Goal: Task Accomplishment & Management: Complete application form

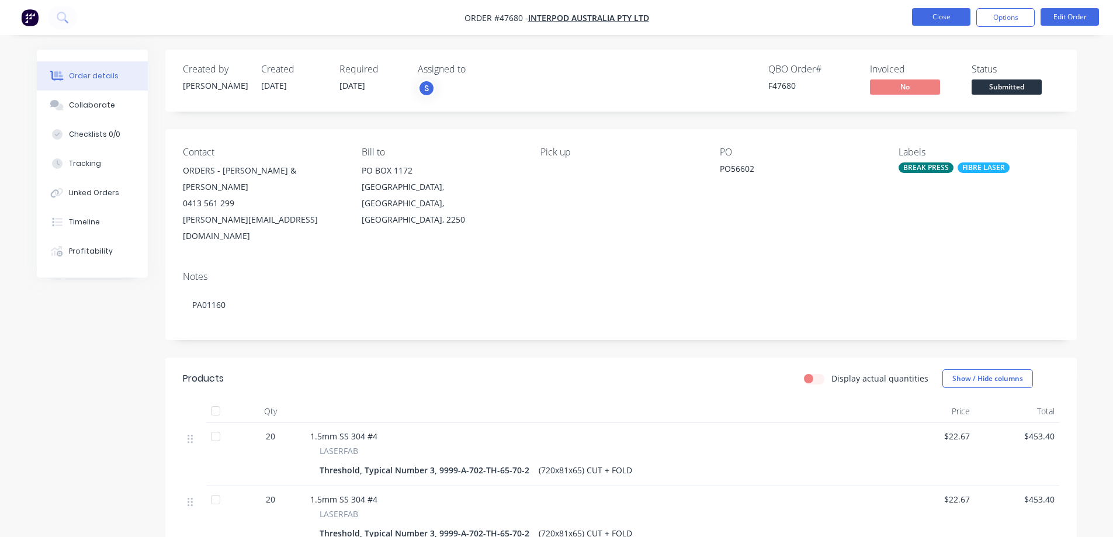
click at [925, 20] on button "Close" at bounding box center [941, 17] width 58 height 18
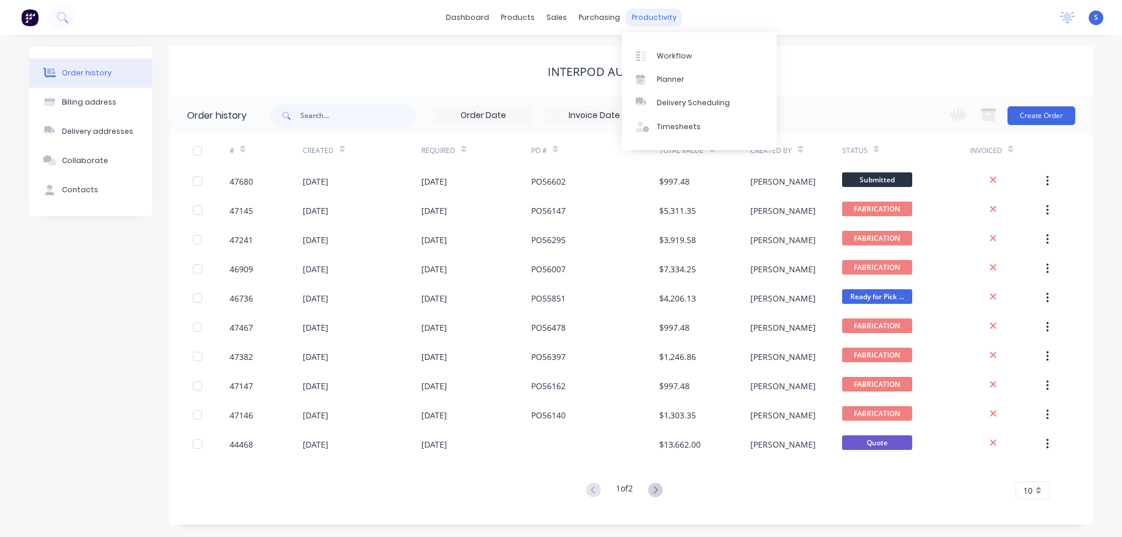
click at [646, 15] on div "productivity" at bounding box center [654, 18] width 57 height 18
click at [681, 57] on div "Workflow" at bounding box center [674, 56] width 35 height 11
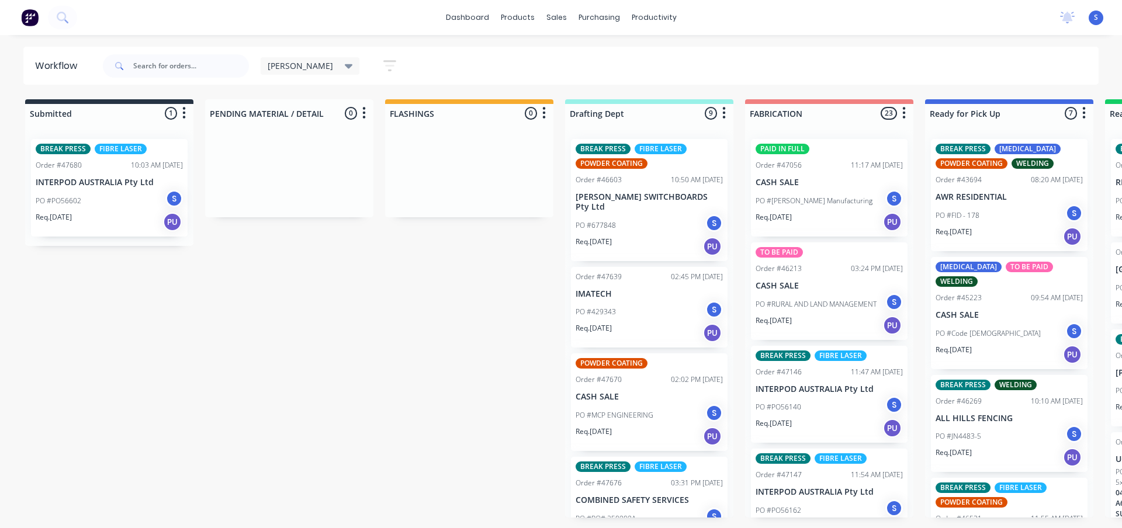
click at [282, 58] on div "[PERSON_NAME]" at bounding box center [310, 66] width 99 height 18
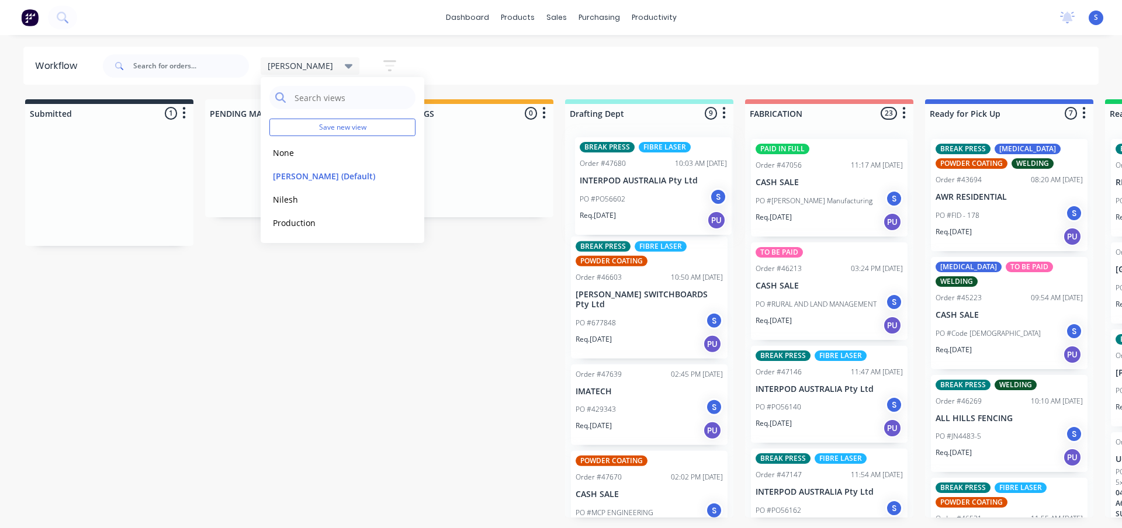
drag, startPoint x: 84, startPoint y: 195, endPoint x: 640, endPoint y: 197, distance: 555.6
click at [640, 197] on div "Submitted 1 Sort By Created date Required date Order number Customer name Most …" at bounding box center [965, 308] width 1948 height 418
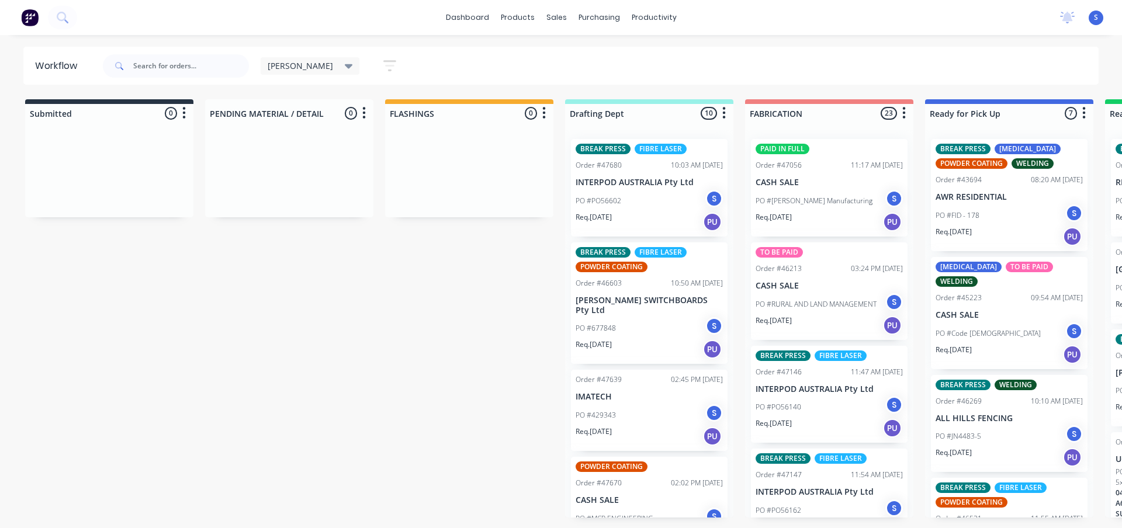
click at [317, 66] on div "[PERSON_NAME]" at bounding box center [310, 66] width 99 height 18
click at [283, 155] on button "None" at bounding box center [331, 152] width 124 height 13
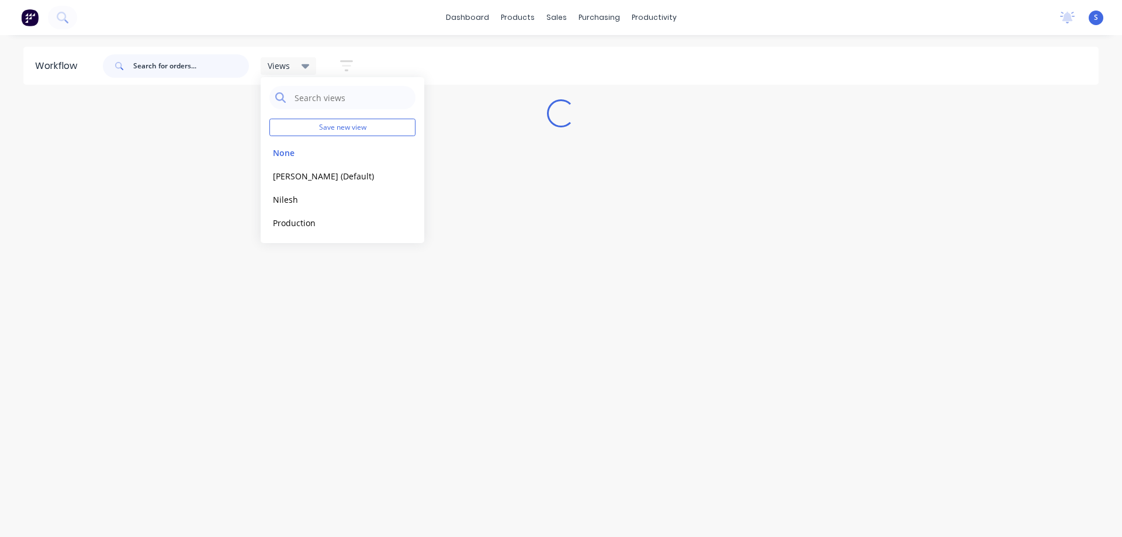
click at [175, 66] on input "text" at bounding box center [191, 65] width 116 height 23
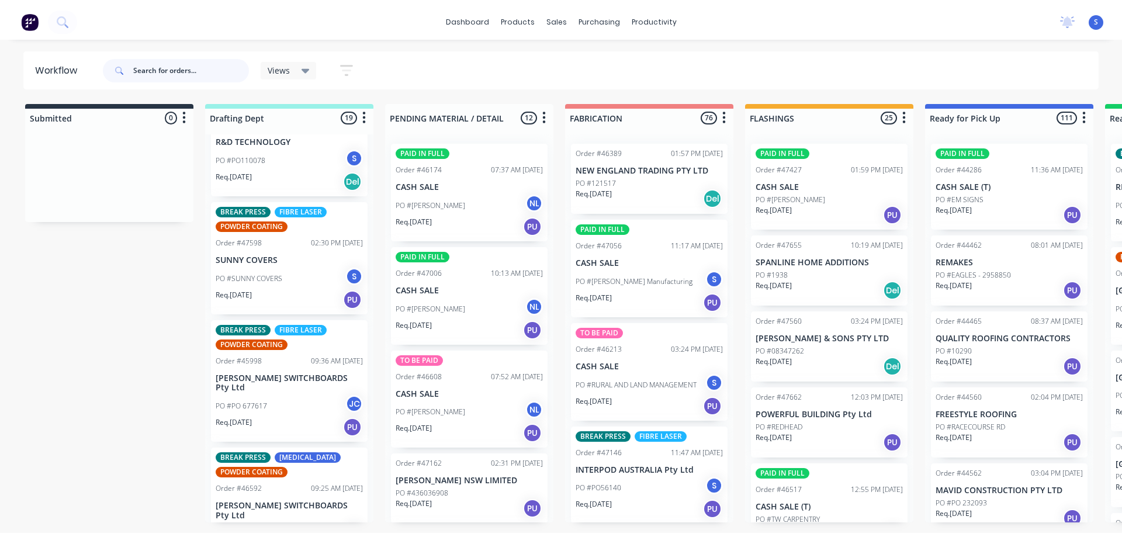
scroll to position [1619, 0]
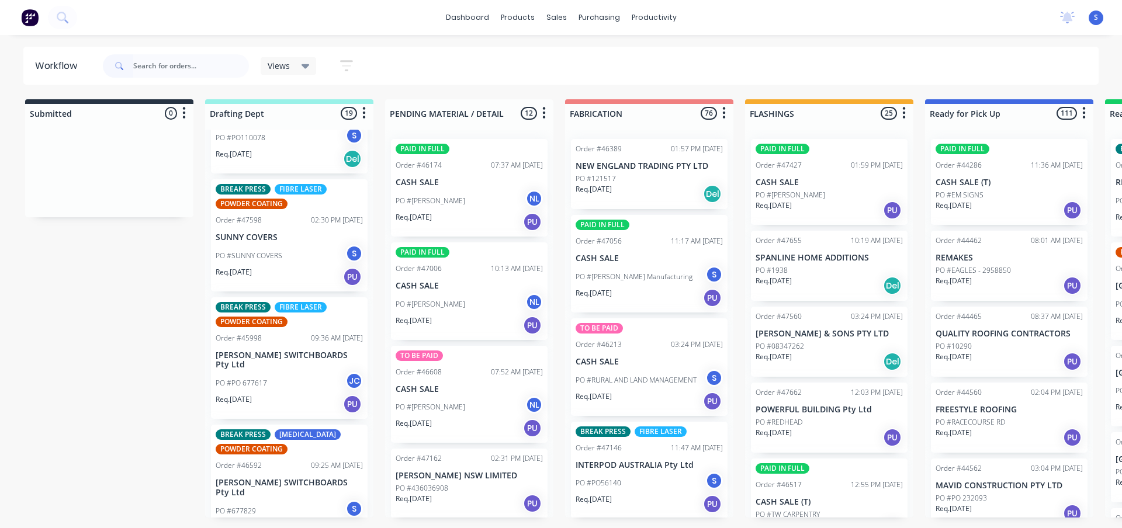
click at [269, 372] on div "PO #PO 677617 JC" at bounding box center [289, 383] width 147 height 22
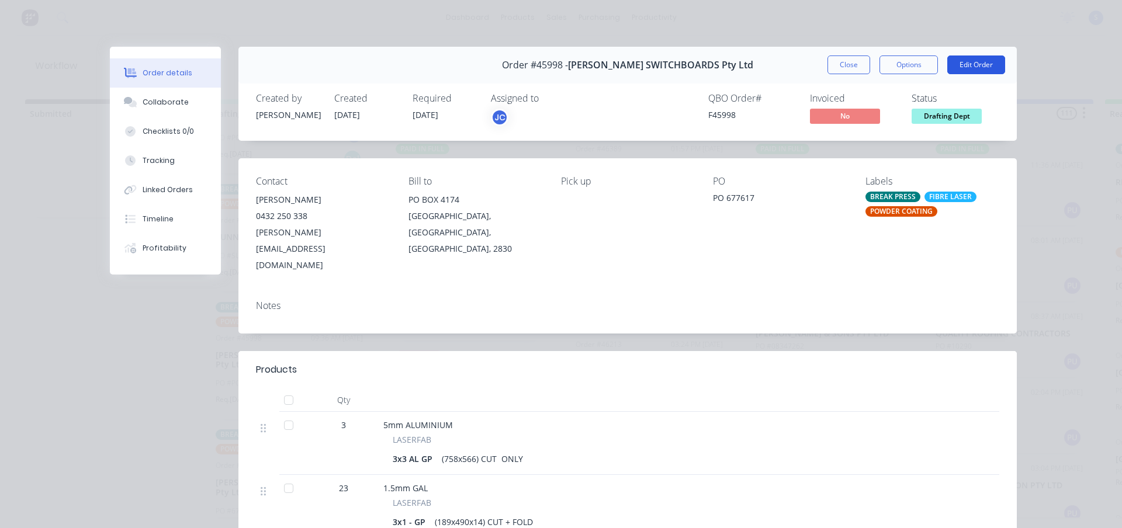
click at [958, 65] on button "Edit Order" at bounding box center [976, 64] width 58 height 19
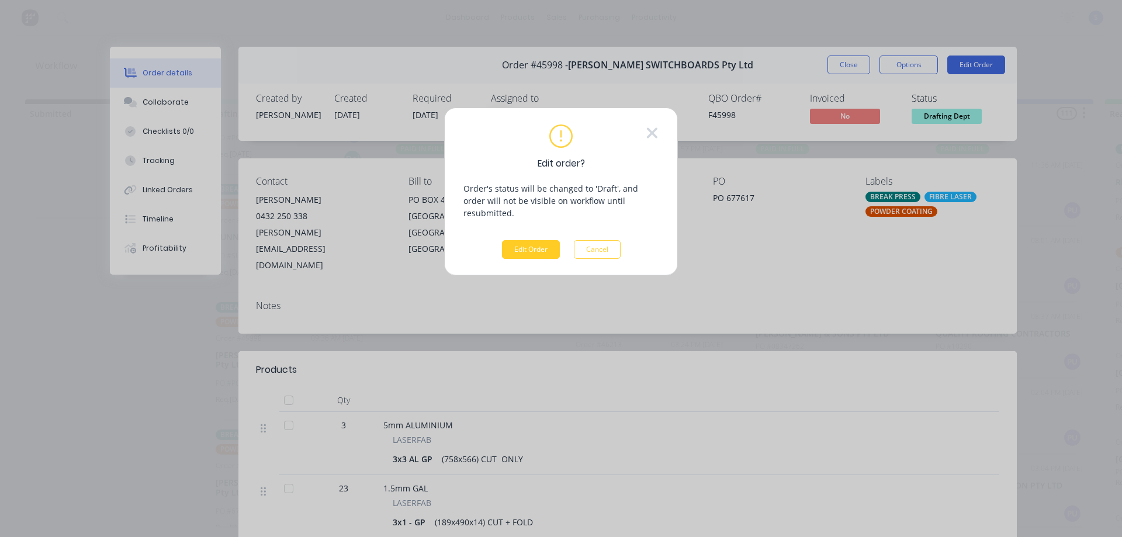
click at [535, 240] on button "Edit Order" at bounding box center [531, 249] width 58 height 19
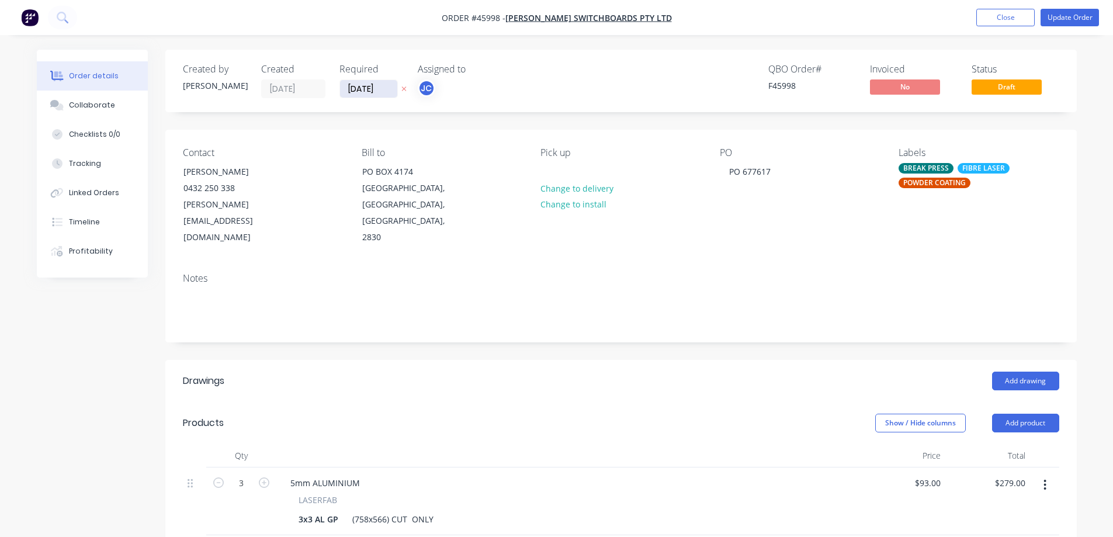
click at [384, 89] on input "[DATE]" at bounding box center [368, 89] width 57 height 18
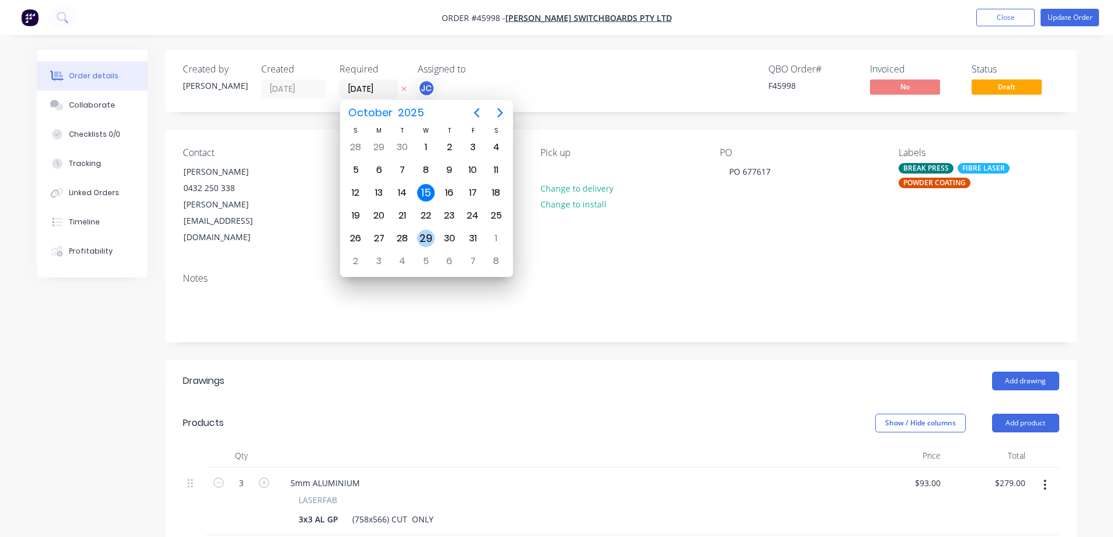
click at [429, 241] on div "29" at bounding box center [426, 239] width 18 height 18
type input "[DATE]"
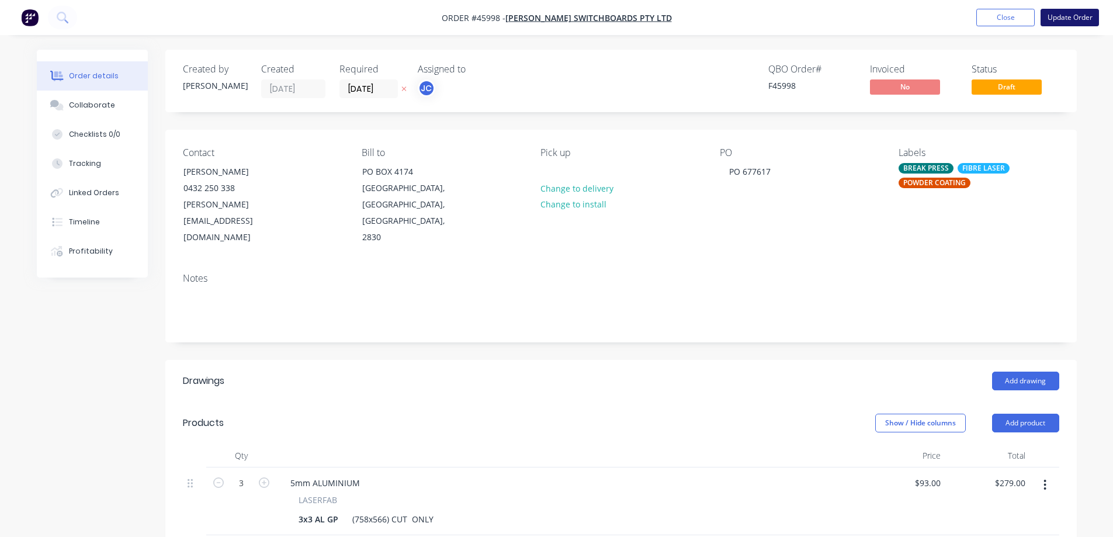
click at [1063, 16] on button "Update Order" at bounding box center [1069, 18] width 58 height 18
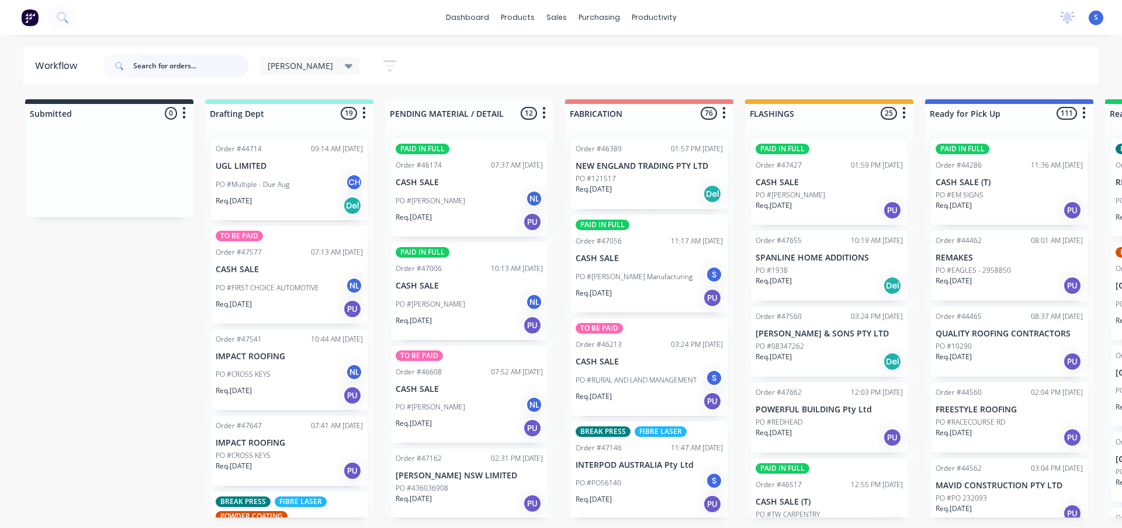
click at [204, 64] on input "text" at bounding box center [191, 65] width 116 height 23
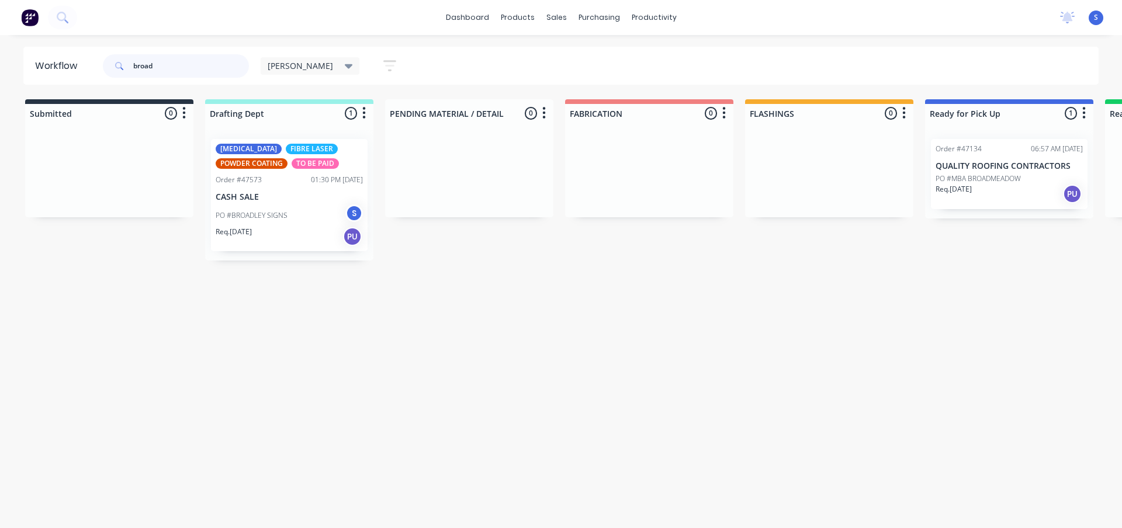
type input "broad"
click at [291, 210] on div "PO #BROADLEY SIGNS S" at bounding box center [289, 215] width 147 height 22
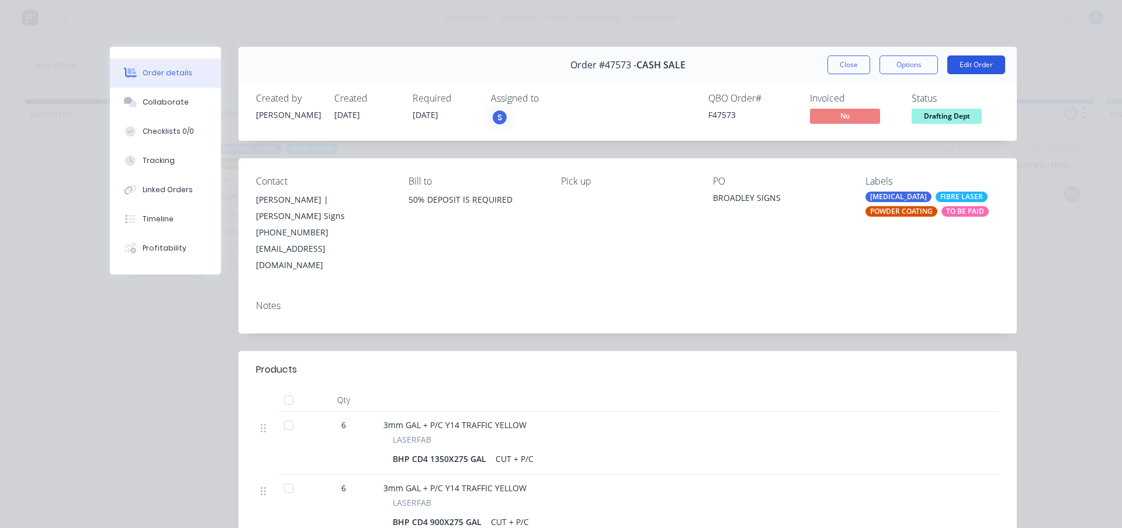
click at [959, 64] on button "Edit Order" at bounding box center [976, 64] width 58 height 19
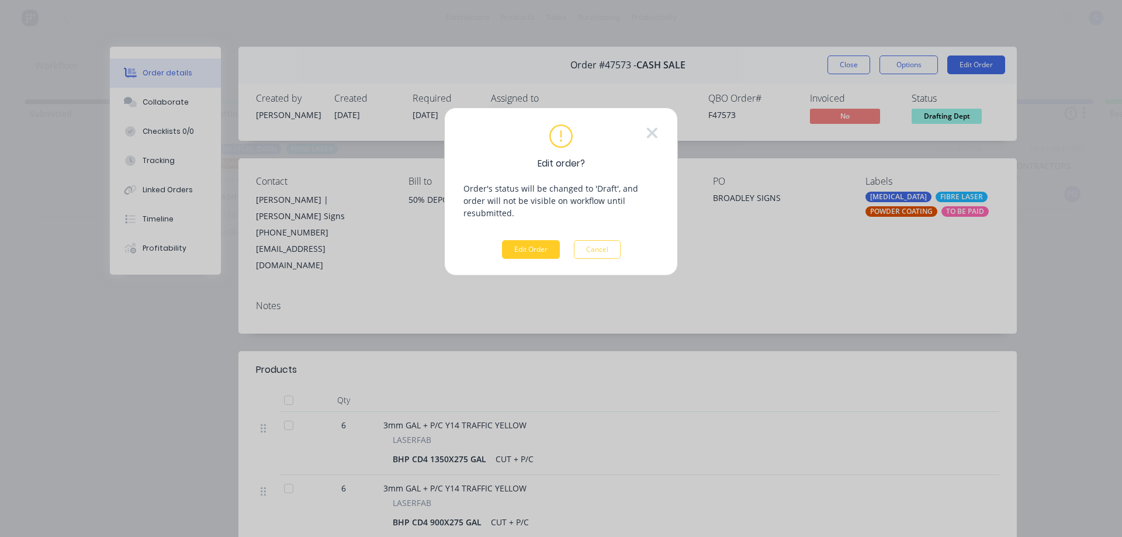
click at [533, 241] on button "Edit Order" at bounding box center [531, 249] width 58 height 19
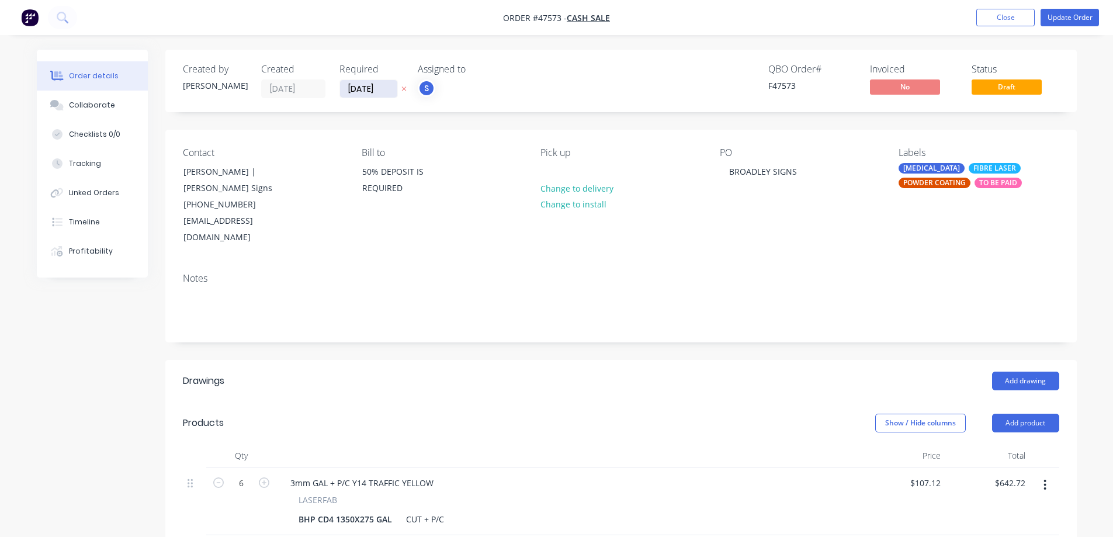
click at [387, 88] on input "[DATE]" at bounding box center [368, 89] width 57 height 18
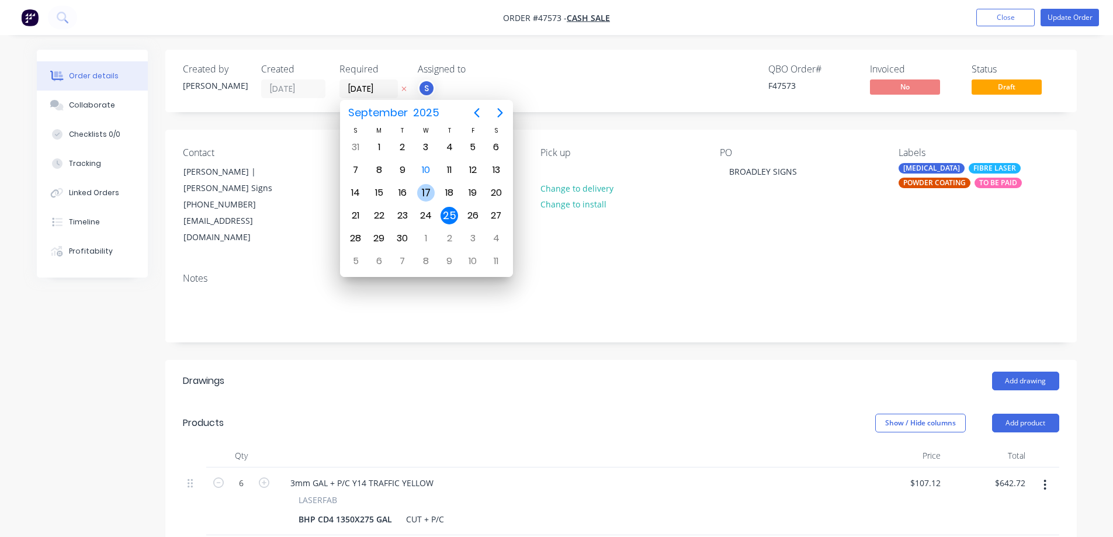
click at [422, 191] on div "17" at bounding box center [426, 193] width 18 height 18
type input "[DATE]"
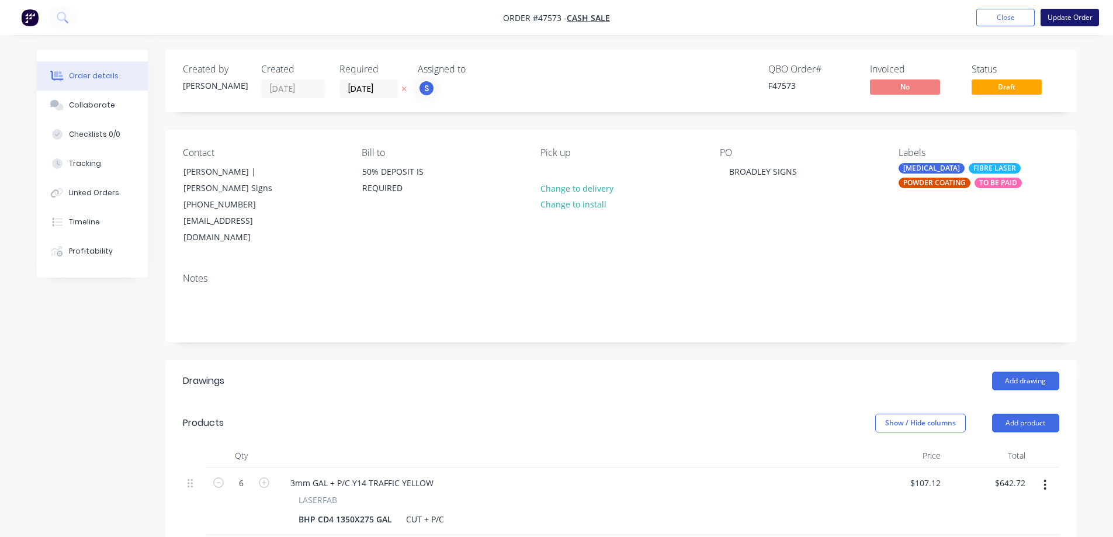
click at [1067, 18] on button "Update Order" at bounding box center [1069, 18] width 58 height 18
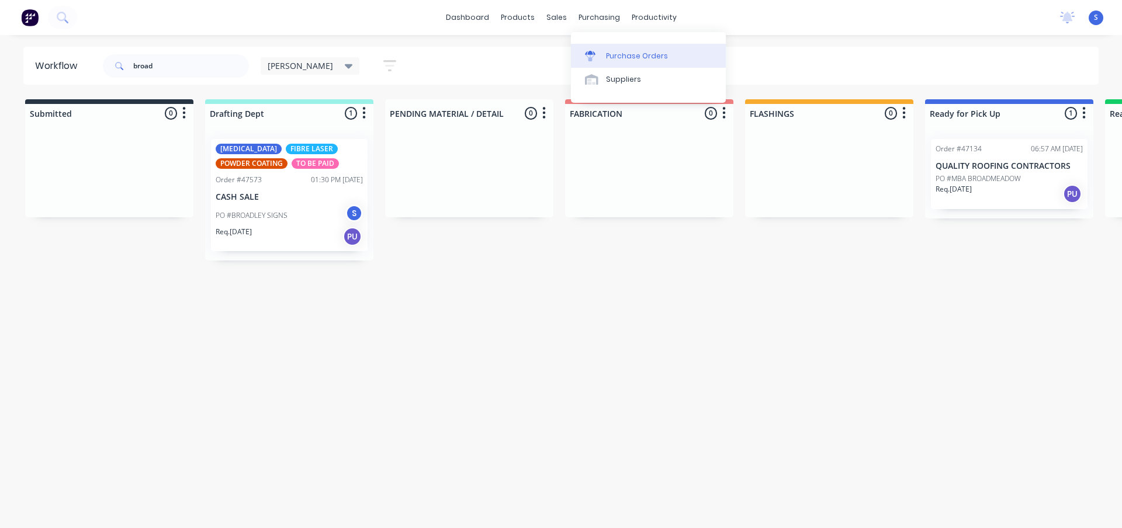
click at [622, 57] on div "Purchase Orders" at bounding box center [637, 56] width 62 height 11
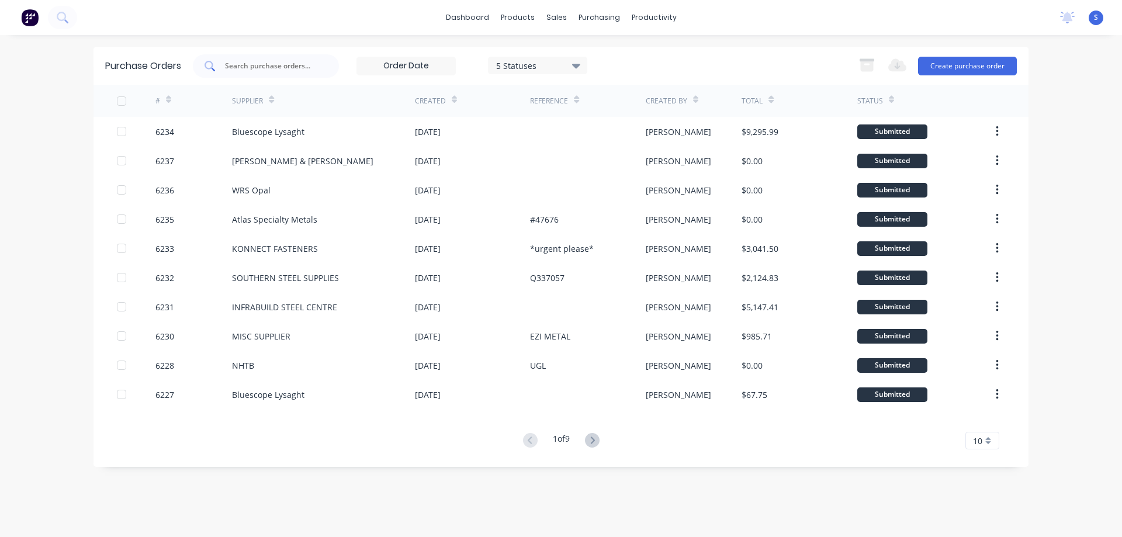
click at [261, 67] on input "text" at bounding box center [272, 66] width 97 height 12
click at [967, 62] on button "Create purchase order" at bounding box center [967, 66] width 99 height 19
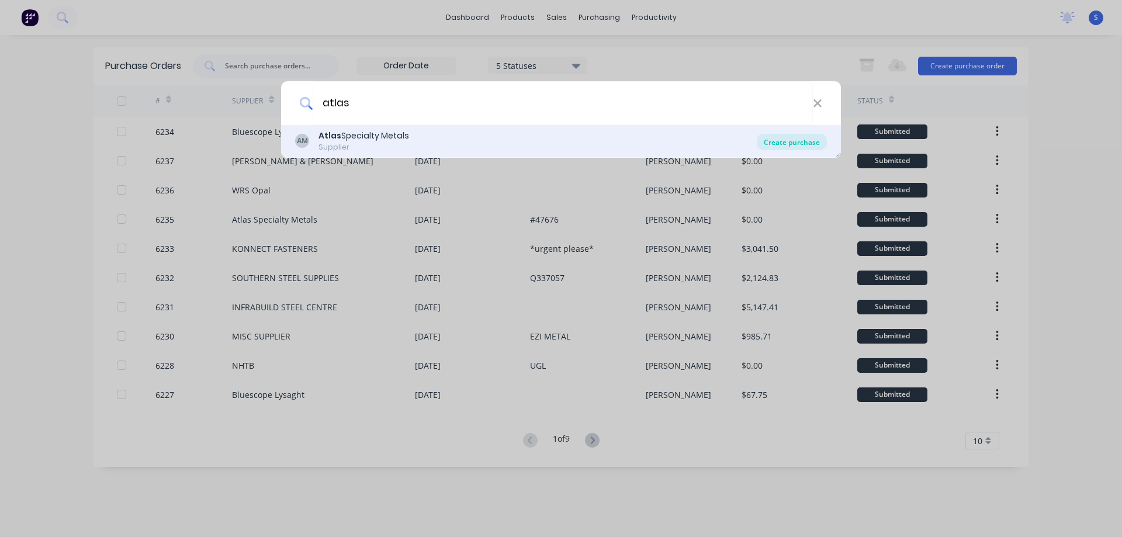
type input "atlas"
click at [811, 142] on div "Create purchase" at bounding box center [792, 142] width 70 height 16
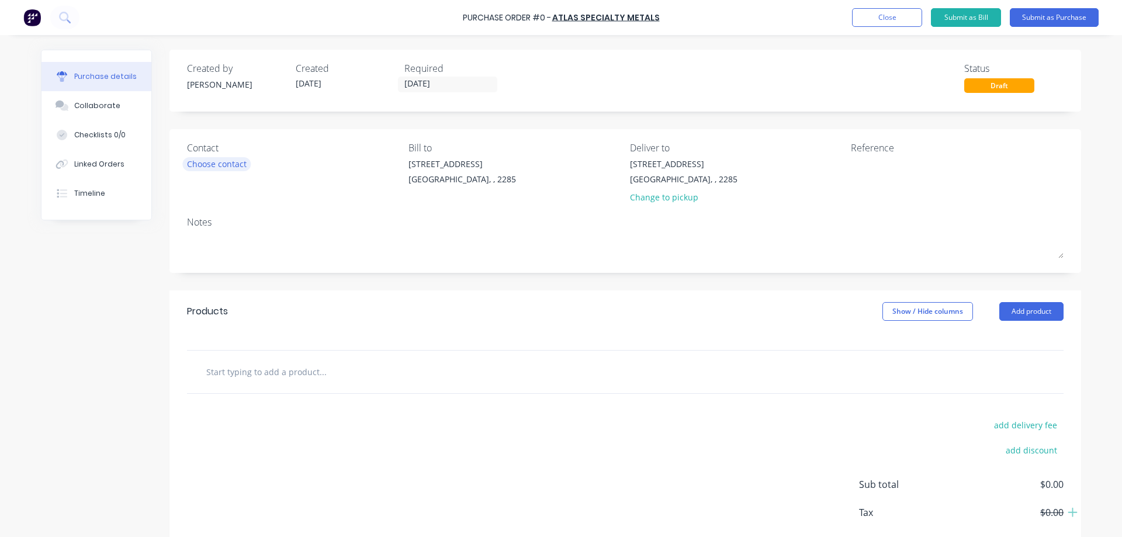
click at [197, 161] on div "Choose contact" at bounding box center [217, 164] width 60 height 12
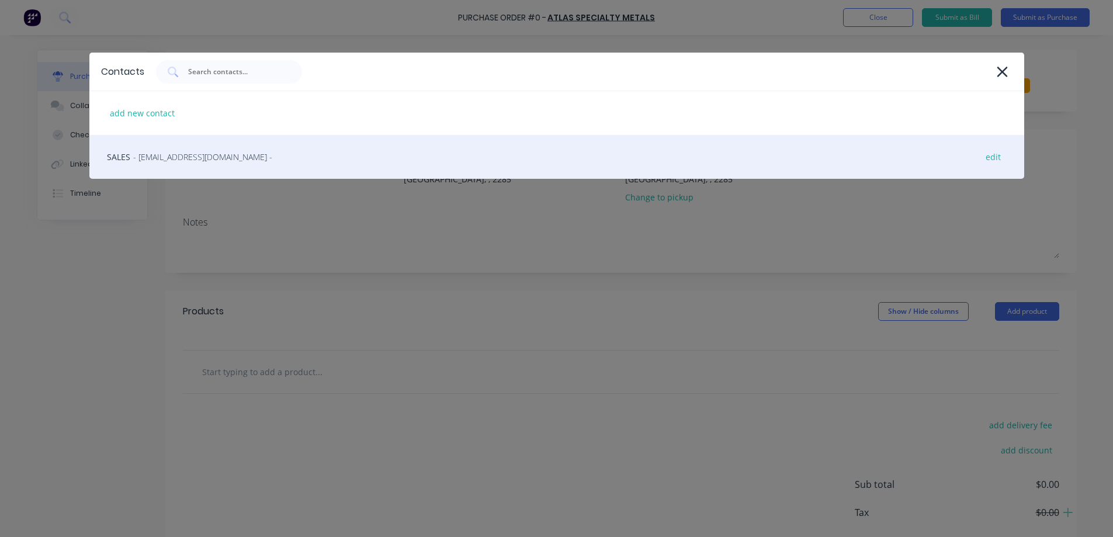
click at [137, 160] on span "- [EMAIL_ADDRESS][DOMAIN_NAME] -" at bounding box center [202, 157] width 139 height 12
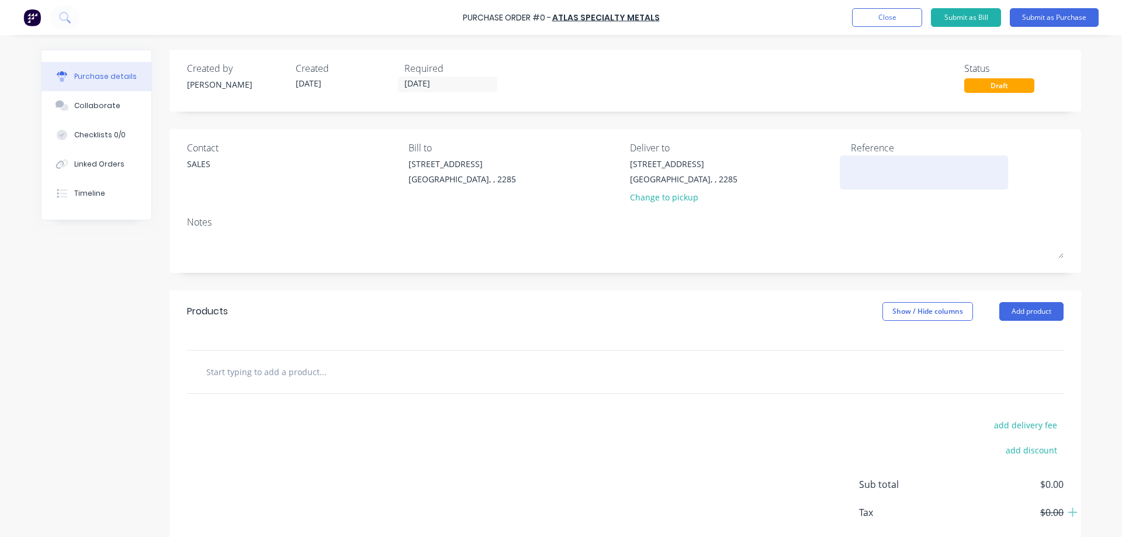
click at [873, 172] on textarea at bounding box center [924, 171] width 146 height 26
type textarea "#46603"
click at [868, 163] on textarea "#46603" at bounding box center [924, 171] width 146 height 26
type textarea "x"
click at [868, 163] on textarea "#46603" at bounding box center [924, 171] width 146 height 26
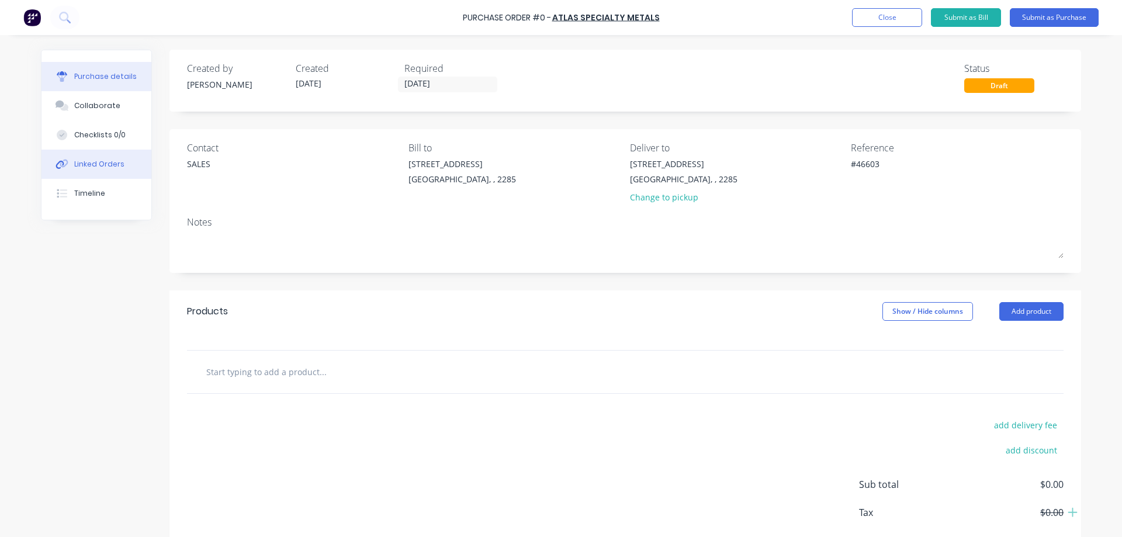
type textarea "#46603"
type textarea "x"
type textarea "#46603"
click at [102, 159] on div "Linked Orders" at bounding box center [99, 164] width 50 height 11
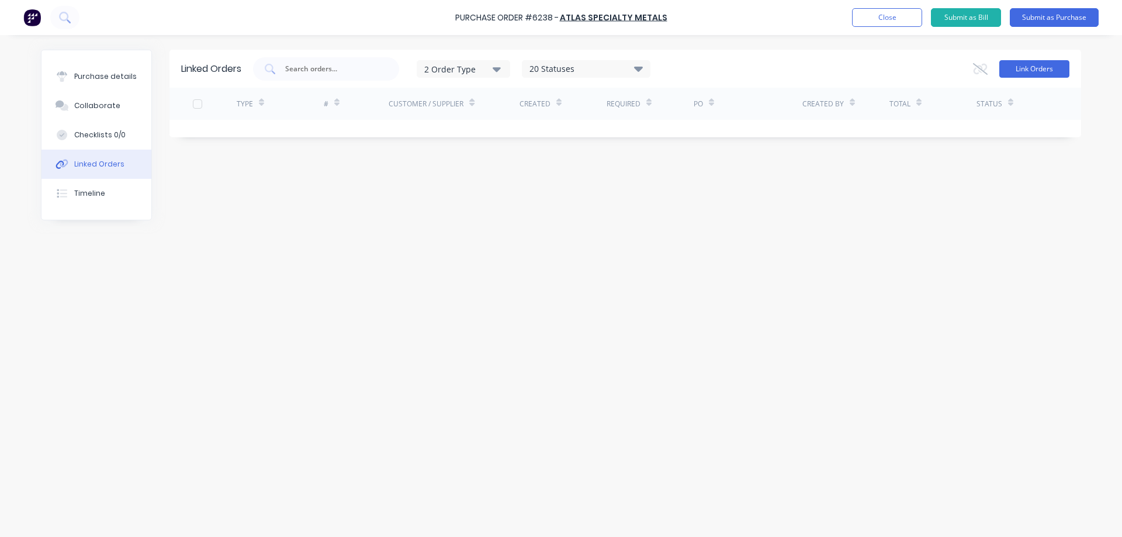
click at [1015, 71] on button "Link Orders" at bounding box center [1034, 69] width 70 height 18
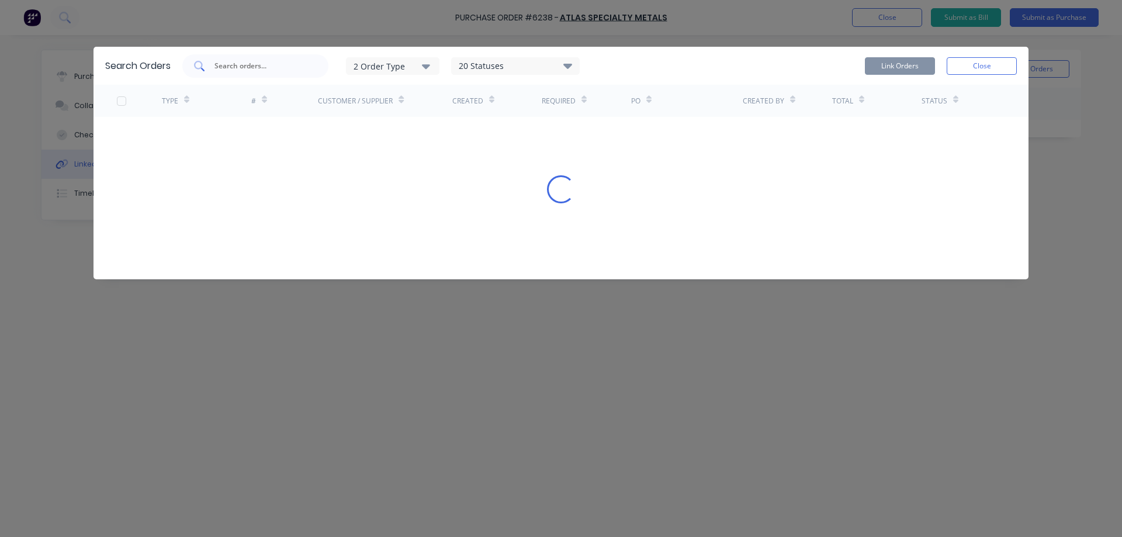
click at [235, 68] on input "text" at bounding box center [261, 66] width 97 height 12
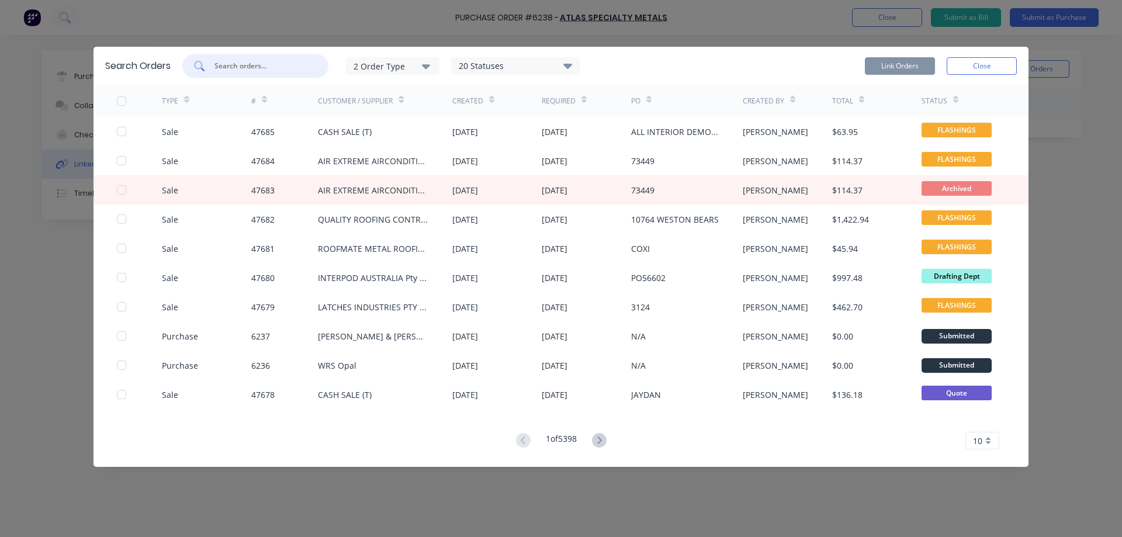
paste input "46603"
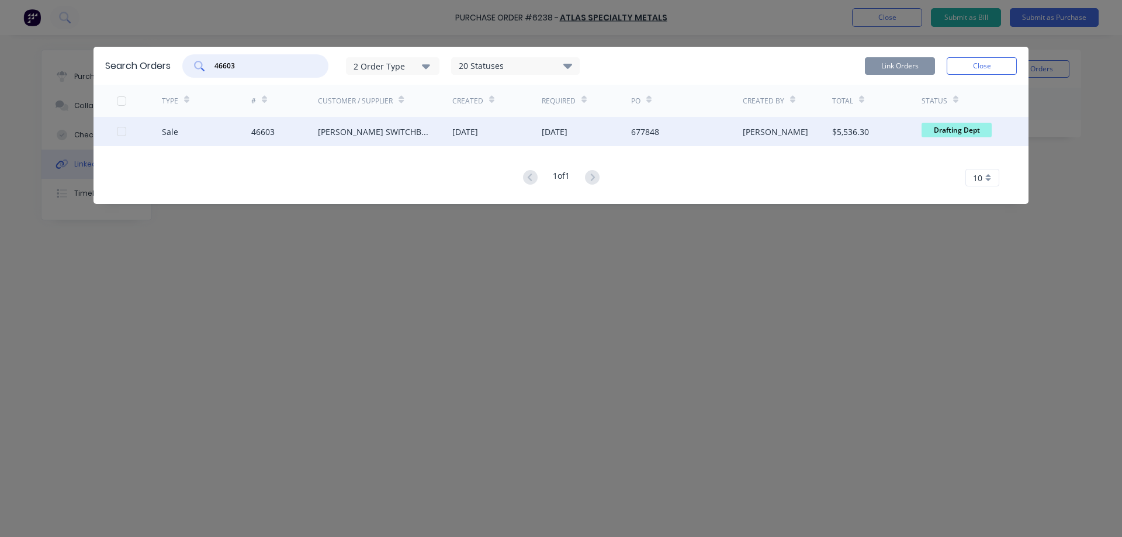
click at [118, 131] on div at bounding box center [121, 131] width 23 height 23
type input "46603"
click at [912, 70] on button "Link Orders" at bounding box center [900, 66] width 70 height 18
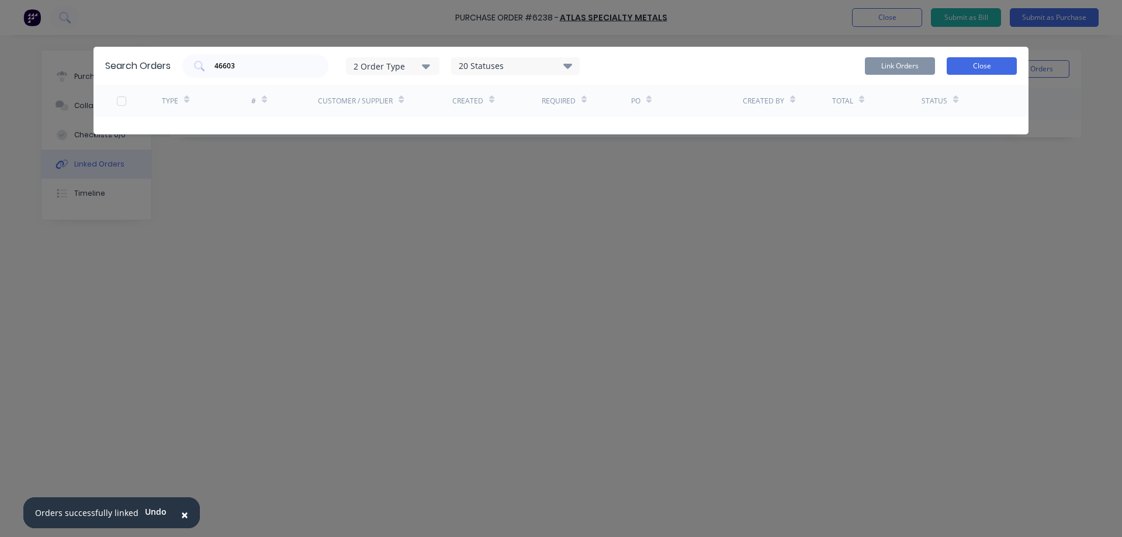
click at [988, 66] on button "Close" at bounding box center [981, 66] width 70 height 18
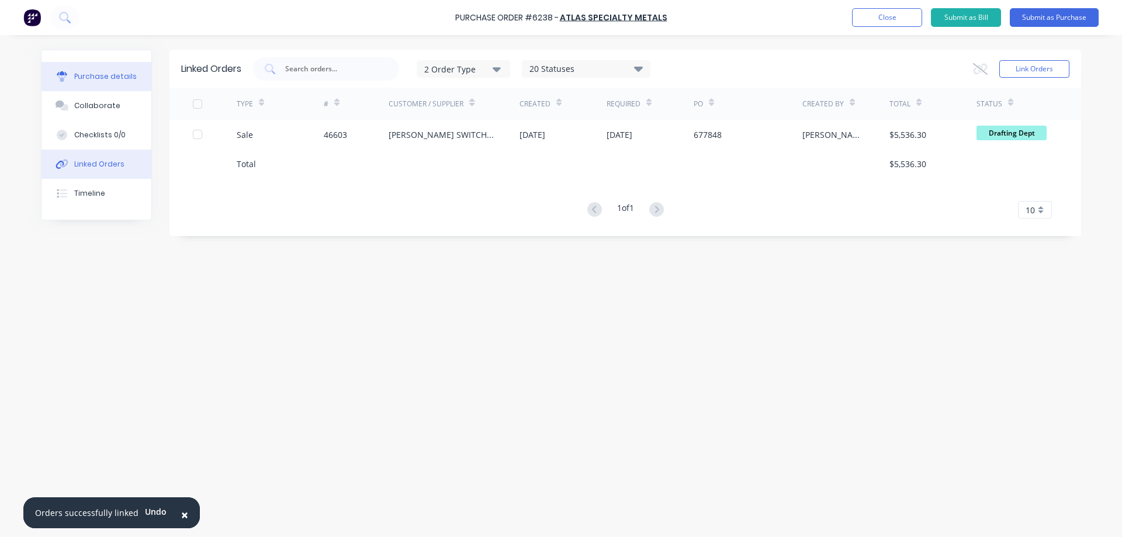
click at [108, 78] on div "Purchase details" at bounding box center [105, 76] width 63 height 11
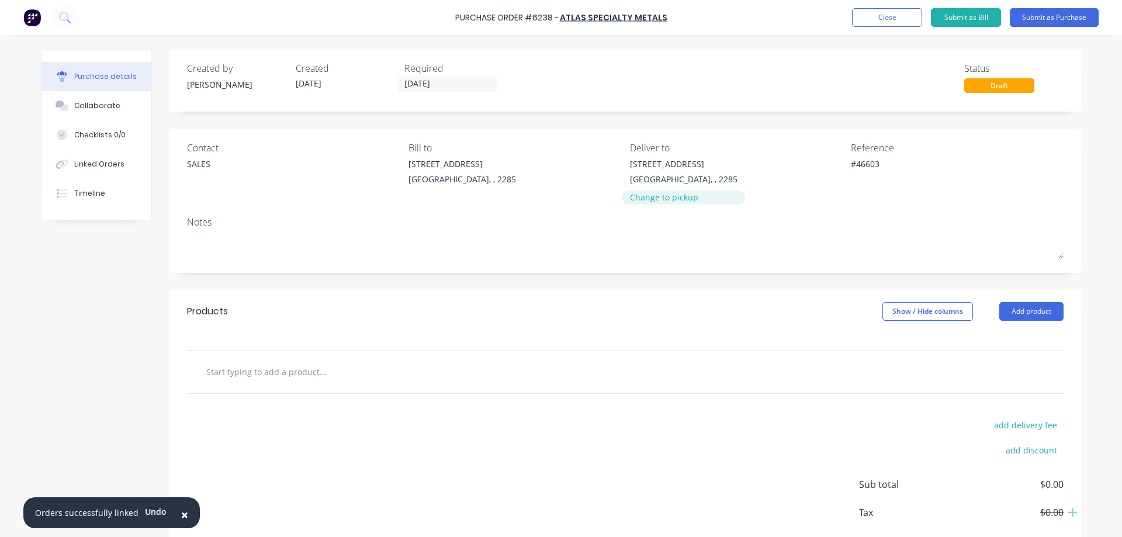
click at [660, 199] on div "Change to pickup" at bounding box center [683, 197] width 107 height 12
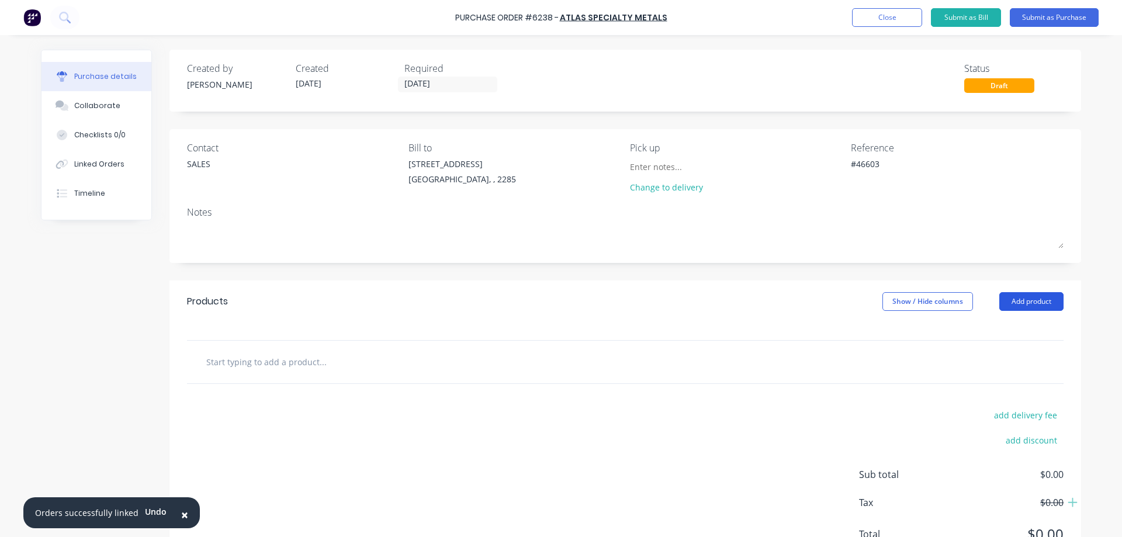
click at [1014, 303] on button "Add product" at bounding box center [1031, 301] width 64 height 19
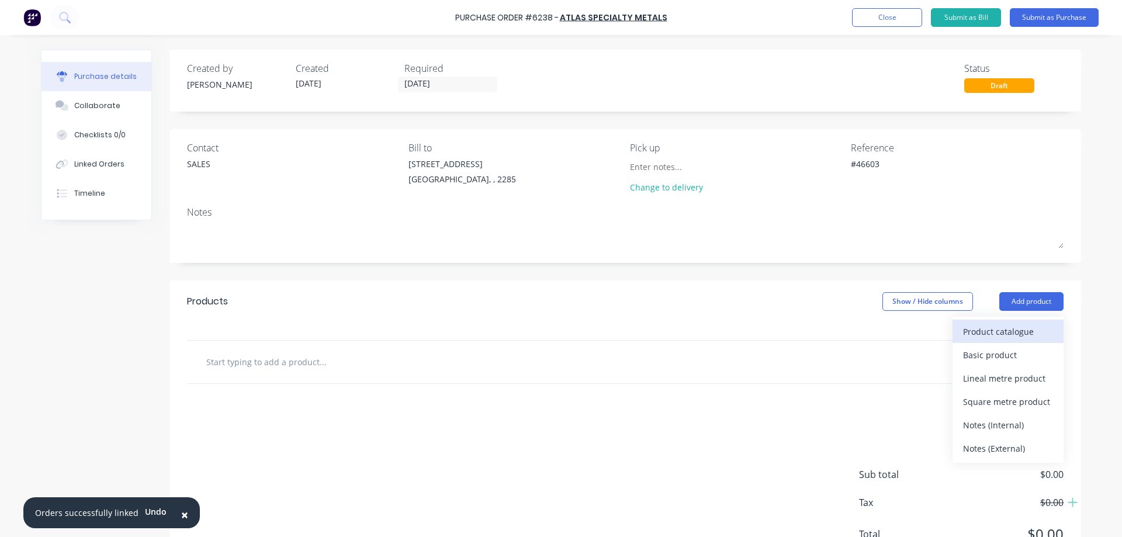
click at [997, 329] on div "Product catalogue" at bounding box center [1008, 331] width 90 height 17
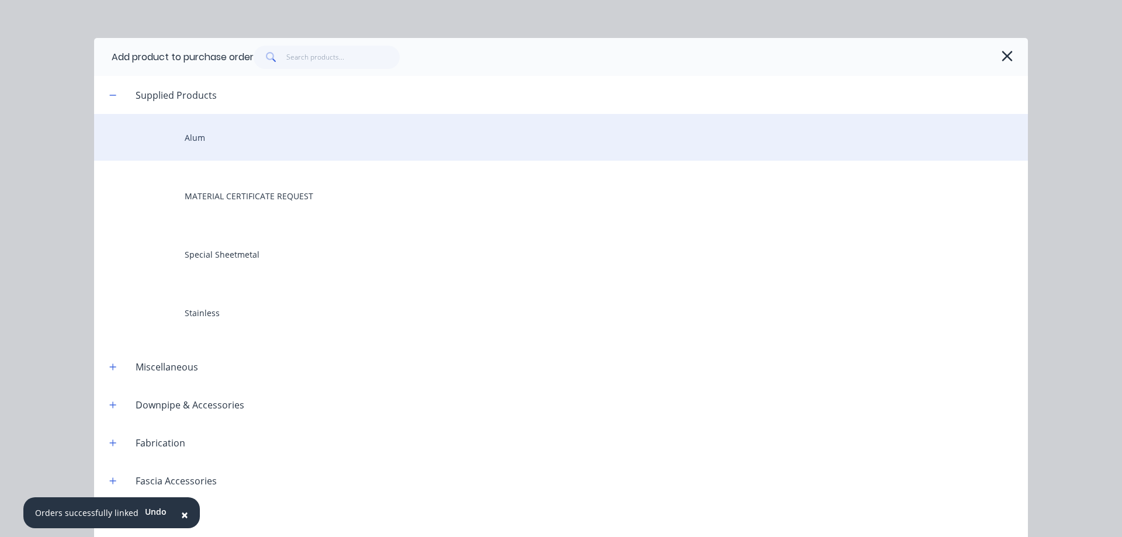
click at [192, 137] on div "Alum" at bounding box center [561, 137] width 934 height 47
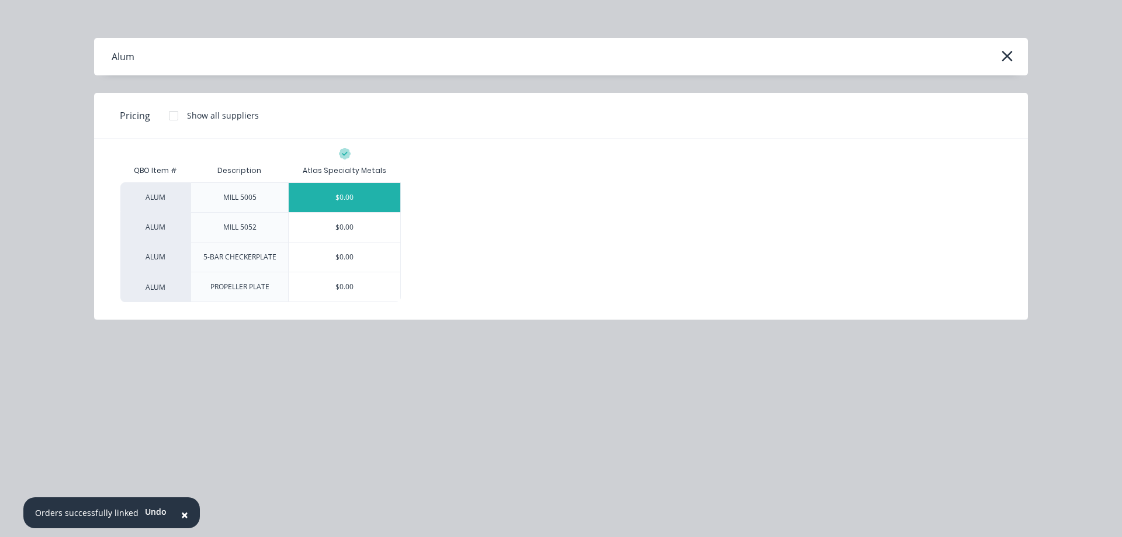
click at [343, 192] on div "$0.00" at bounding box center [345, 197] width 112 height 29
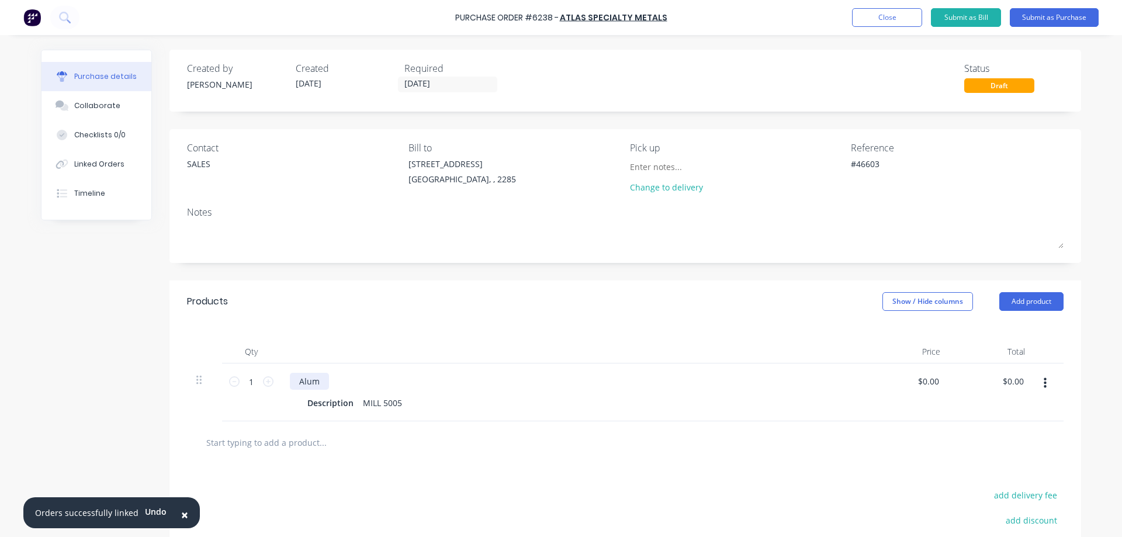
click at [314, 384] on div "Alum" at bounding box center [309, 381] width 39 height 17
click at [292, 380] on div "Alum" at bounding box center [309, 381] width 39 height 17
type textarea "x"
click at [292, 380] on div "Alum" at bounding box center [309, 381] width 39 height 17
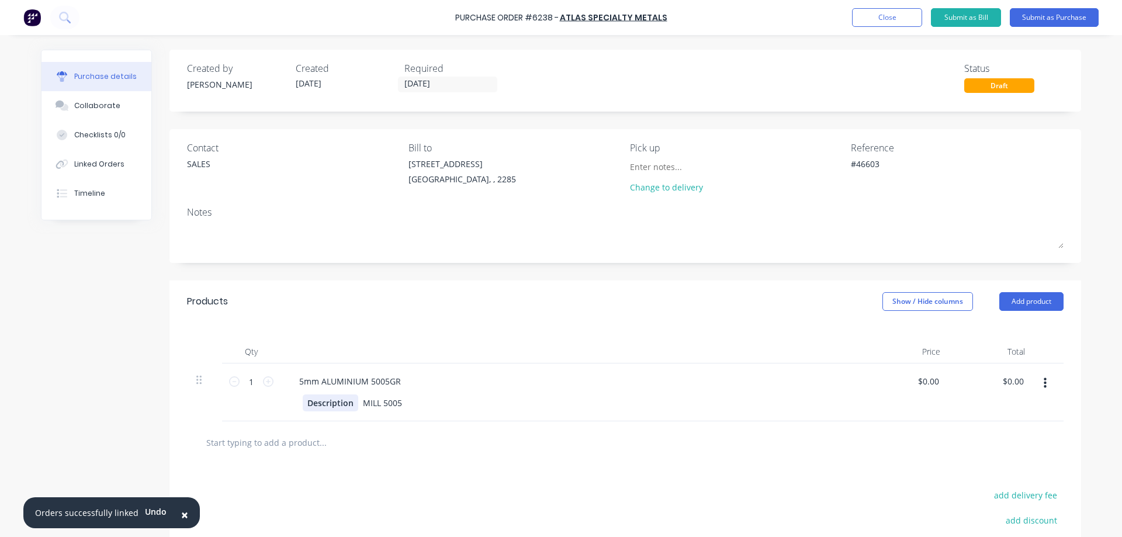
click at [329, 401] on div "Description" at bounding box center [330, 402] width 55 height 17
type textarea "x"
click at [329, 401] on div "Description" at bounding box center [330, 402] width 55 height 17
click at [374, 401] on div "MILL 5005" at bounding box center [379, 402] width 48 height 17
type textarea "x"
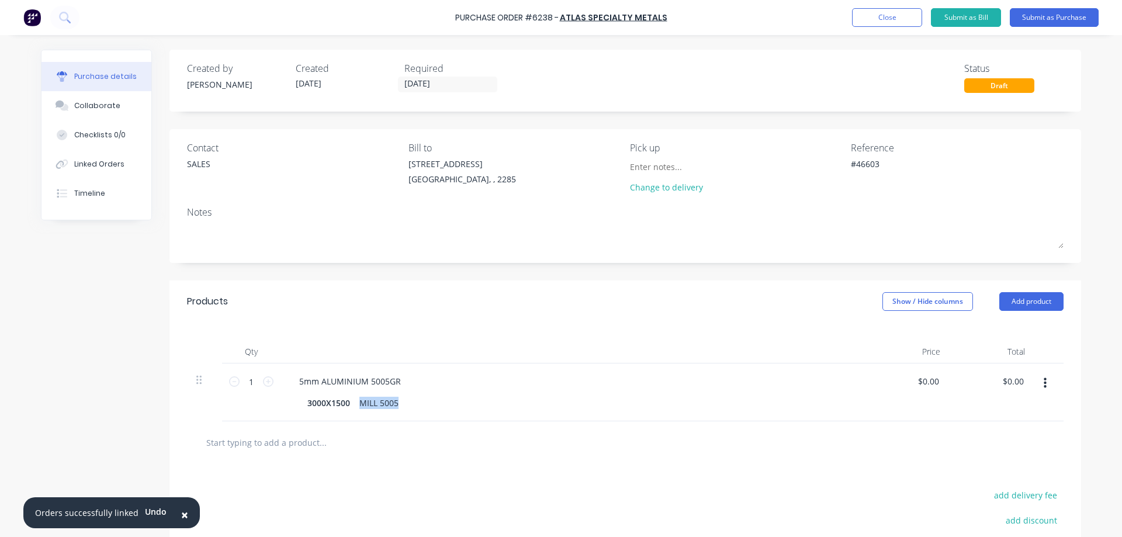
click at [374, 401] on div "MILL 5005" at bounding box center [379, 402] width 48 height 17
click at [1052, 16] on button "Submit as Purchase" at bounding box center [1053, 17] width 89 height 19
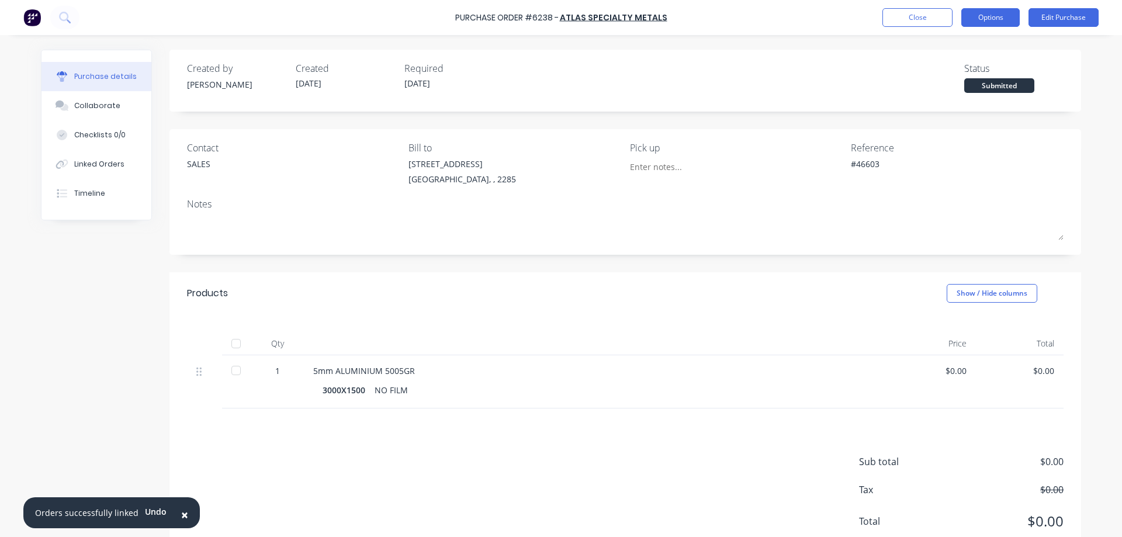
click at [991, 10] on button "Options" at bounding box center [990, 17] width 58 height 19
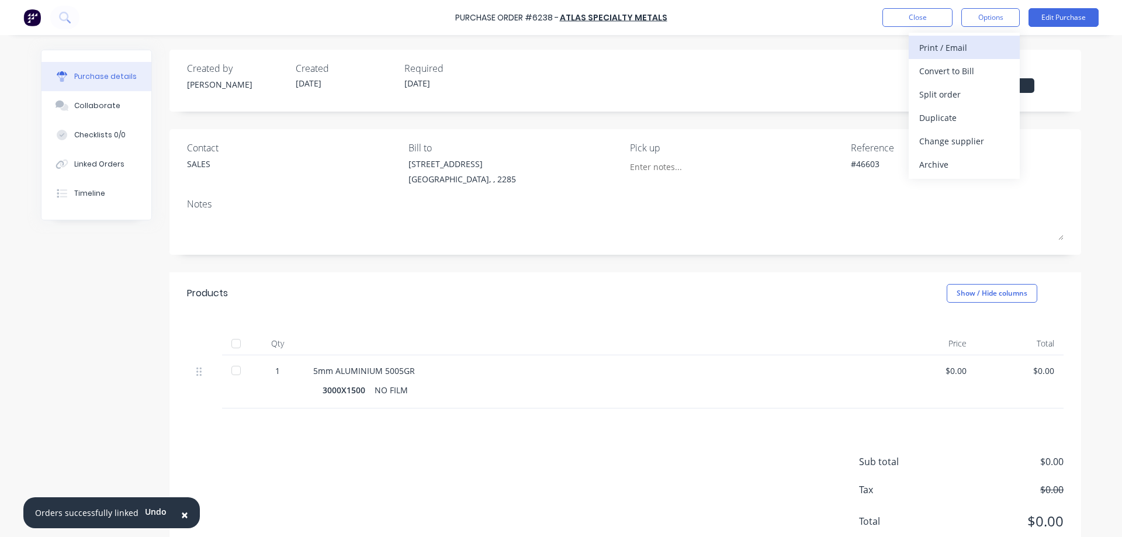
click at [951, 42] on div "Print / Email" at bounding box center [964, 47] width 90 height 17
click at [938, 93] on div "Without pricing" at bounding box center [964, 94] width 90 height 17
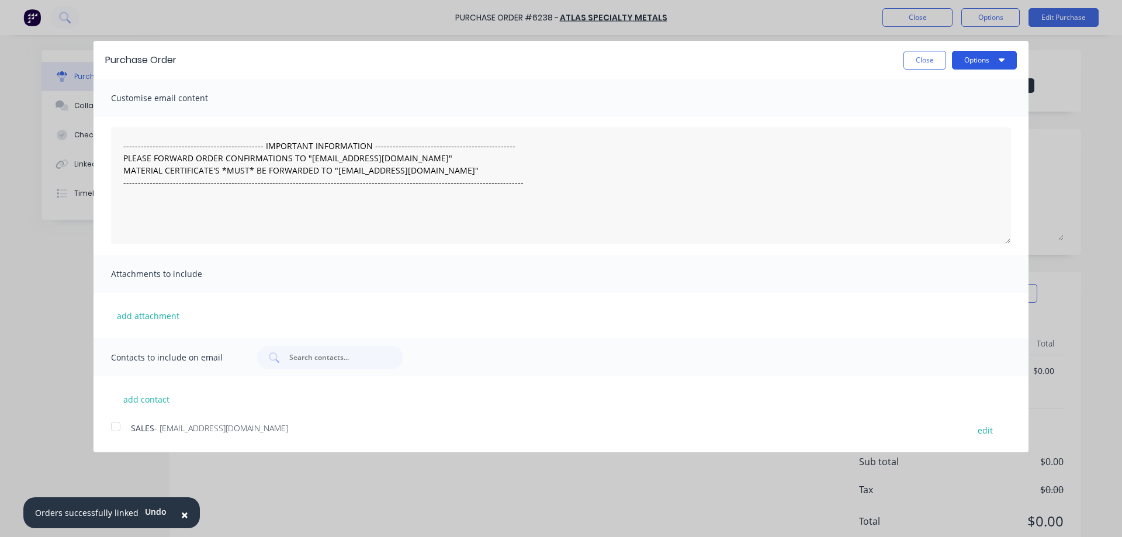
click at [1005, 61] on button "Options" at bounding box center [984, 60] width 65 height 19
click at [931, 91] on div "Print" at bounding box center [961, 89] width 90 height 17
click at [934, 66] on button "Close" at bounding box center [924, 60] width 43 height 19
type textarea "x"
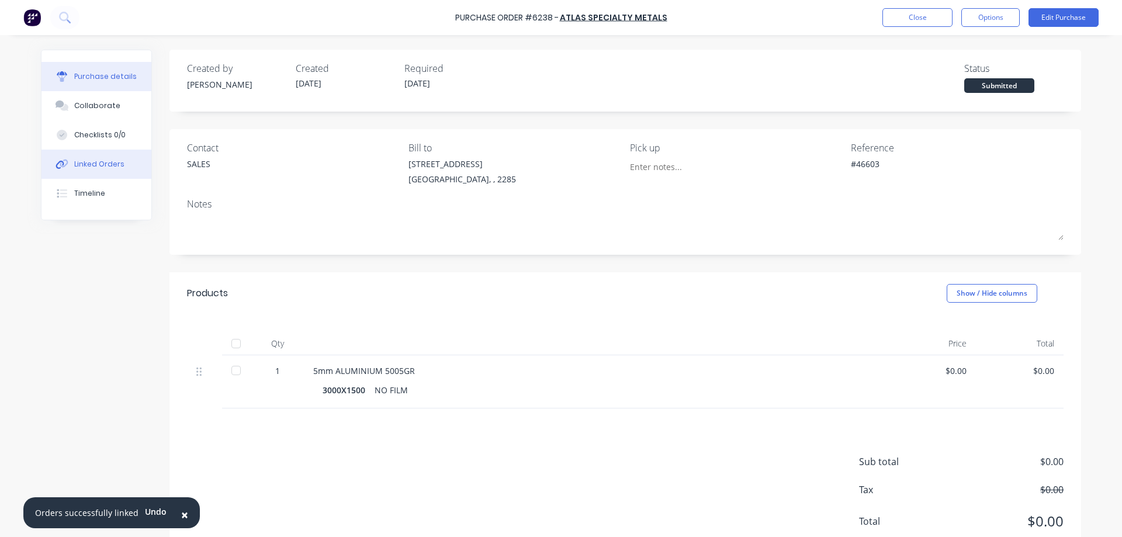
click at [92, 164] on div "Linked Orders" at bounding box center [99, 164] width 50 height 11
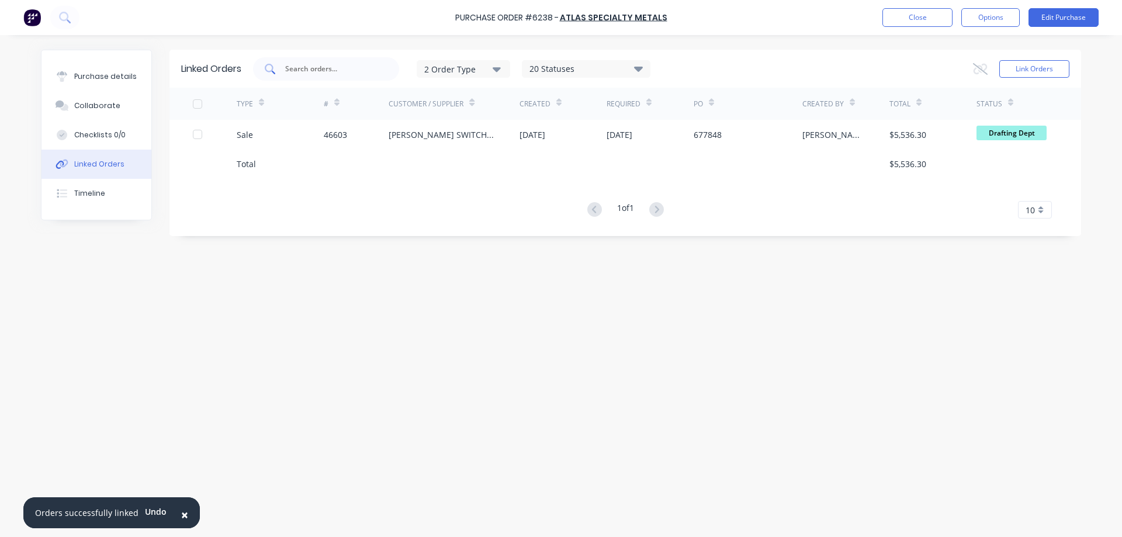
click at [318, 68] on input "text" at bounding box center [332, 69] width 97 height 12
click at [1027, 68] on button "Link Orders" at bounding box center [1034, 69] width 70 height 18
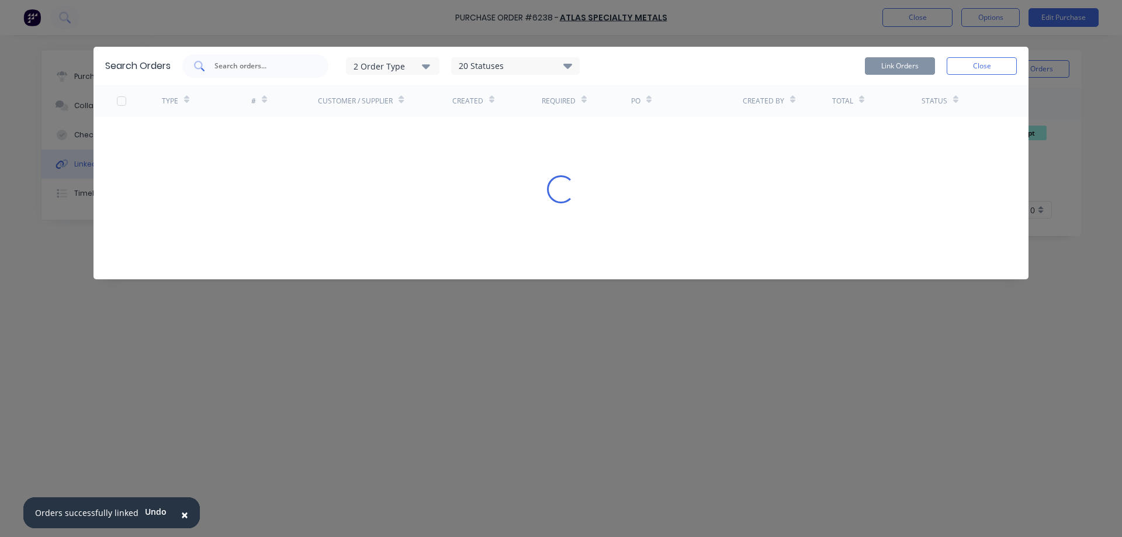
click at [256, 69] on input "text" at bounding box center [261, 66] width 97 height 12
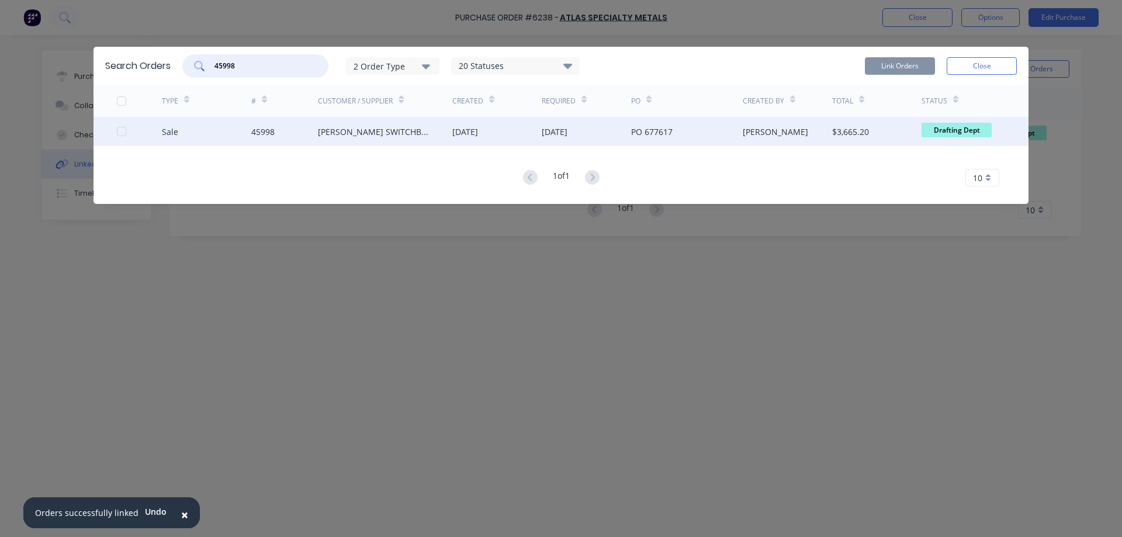
click at [122, 133] on div at bounding box center [121, 131] width 23 height 23
type input "45998"
click at [918, 65] on button "Link Orders" at bounding box center [900, 66] width 70 height 18
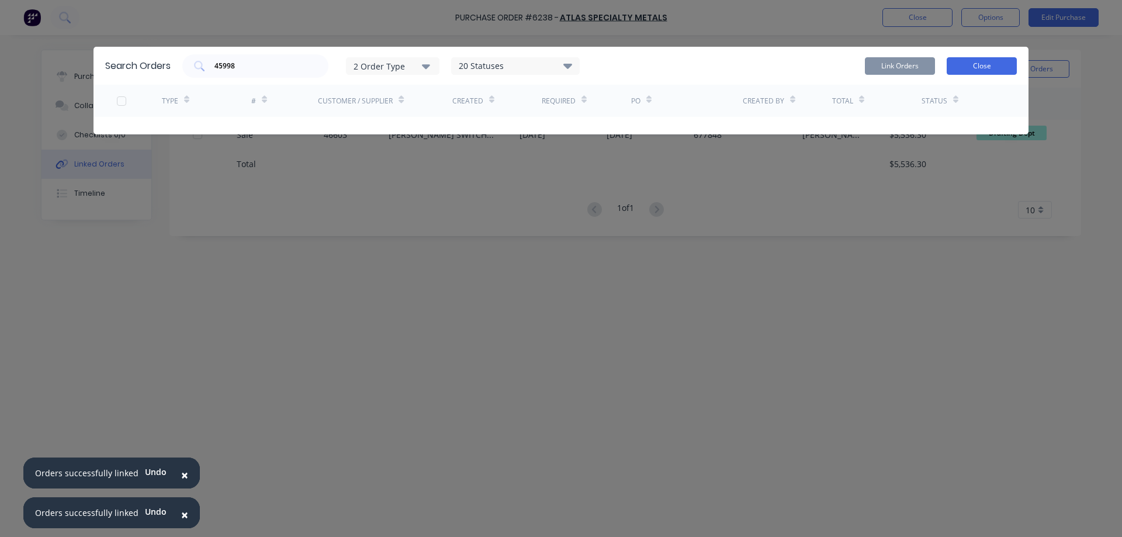
click at [984, 67] on button "Close" at bounding box center [981, 66] width 70 height 18
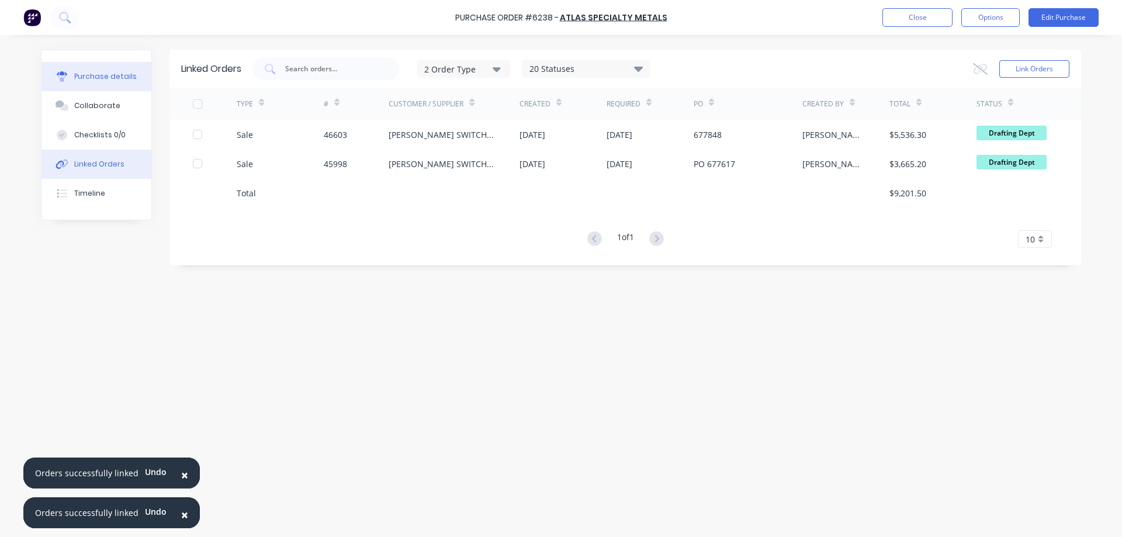
click at [103, 80] on div "Purchase details" at bounding box center [105, 76] width 63 height 11
type textarea "x"
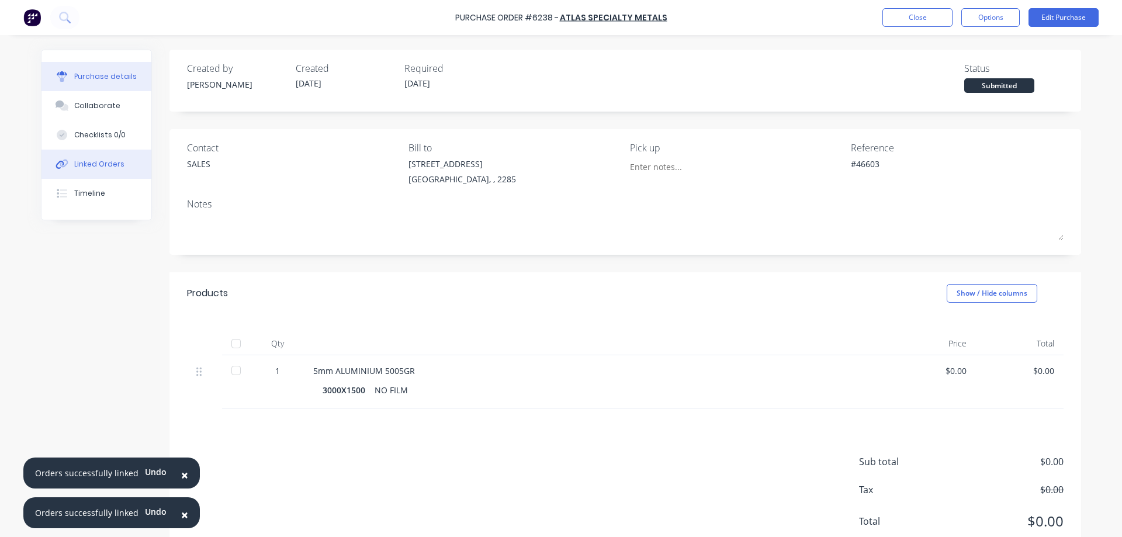
click at [93, 164] on div "Linked Orders" at bounding box center [99, 164] width 50 height 11
